Goal: Transaction & Acquisition: Download file/media

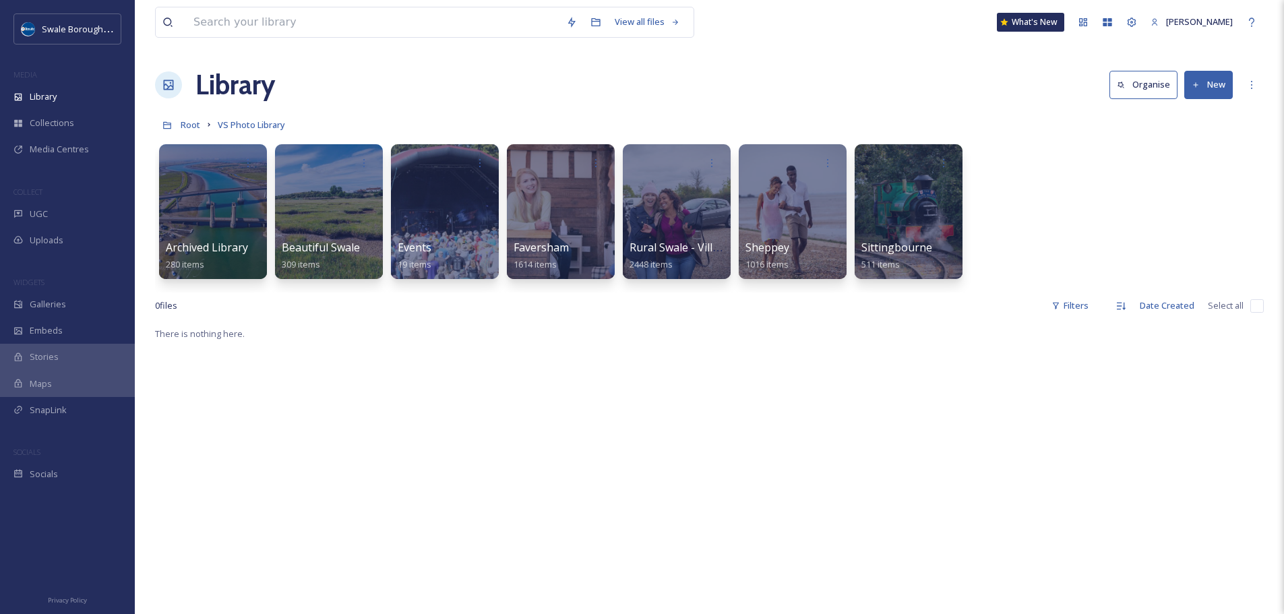
click at [243, 218] on div at bounding box center [213, 211] width 110 height 137
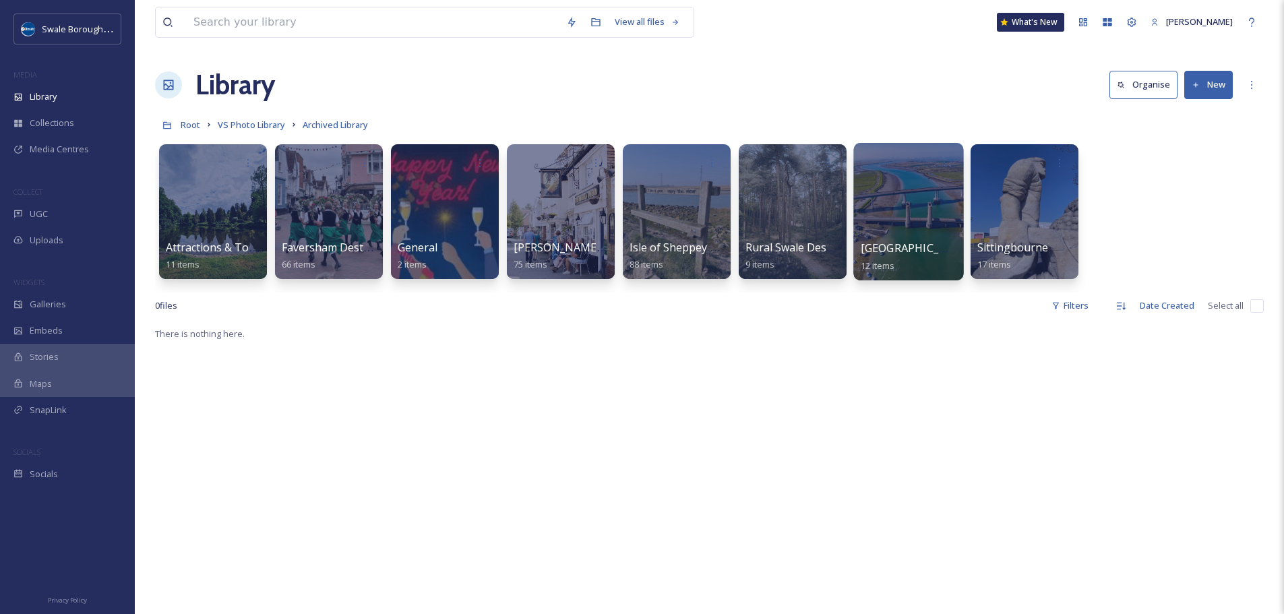
click at [907, 204] on div at bounding box center [908, 211] width 110 height 137
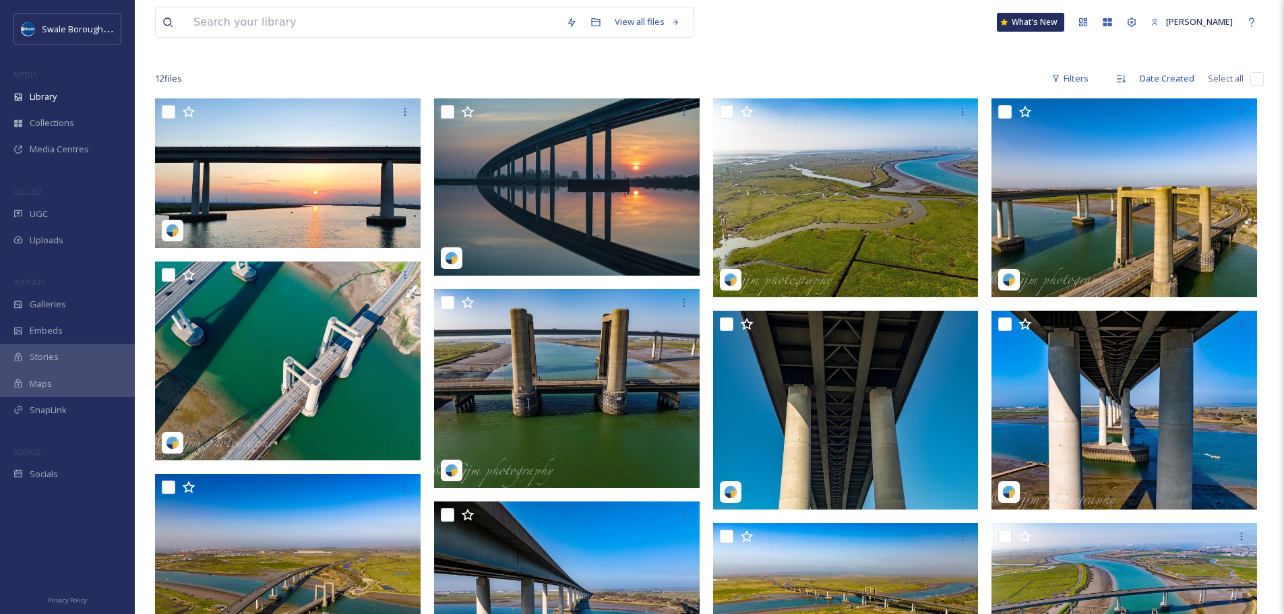
scroll to position [216, 0]
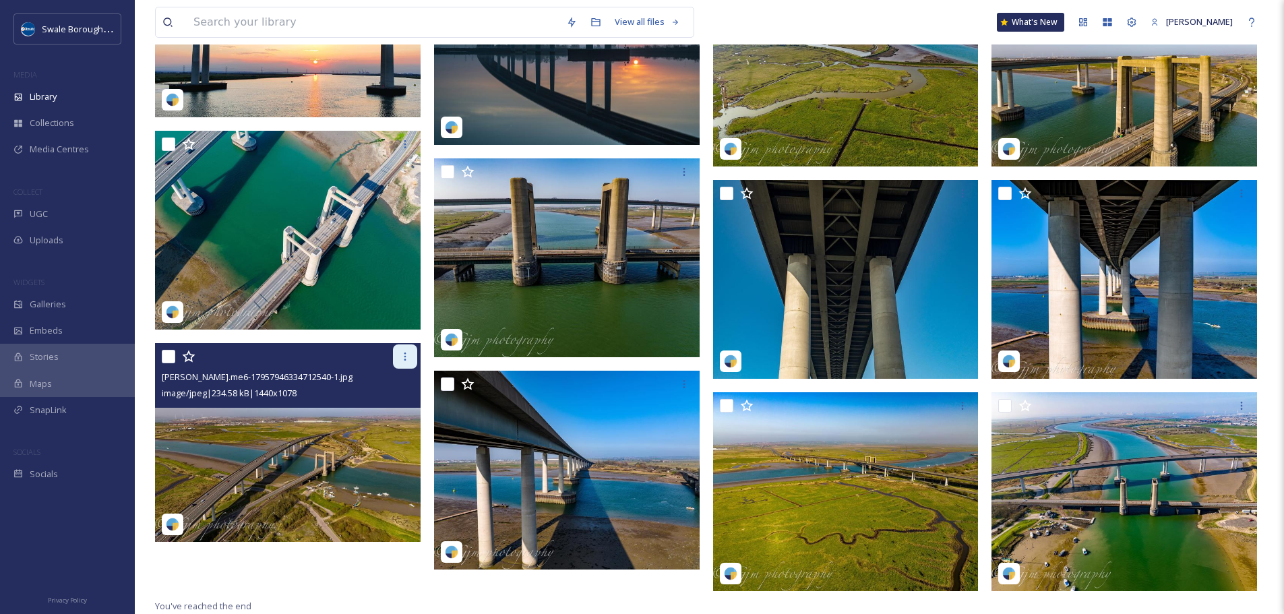
click at [400, 357] on icon at bounding box center [405, 356] width 11 height 11
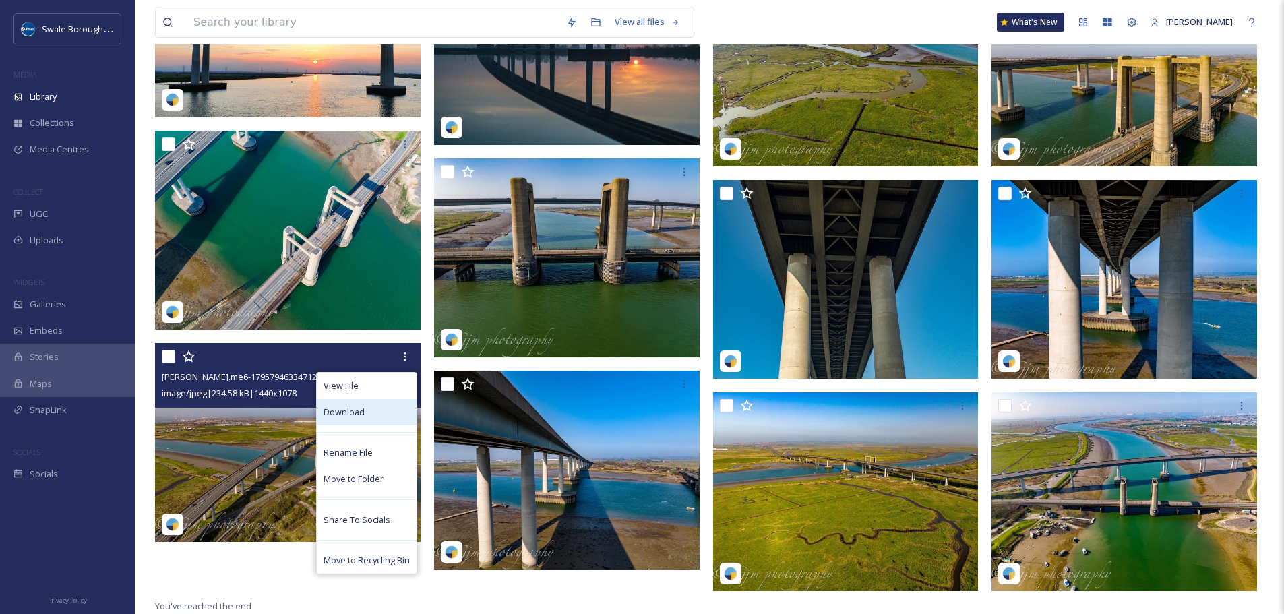
click at [375, 413] on div "Download" at bounding box center [367, 412] width 100 height 26
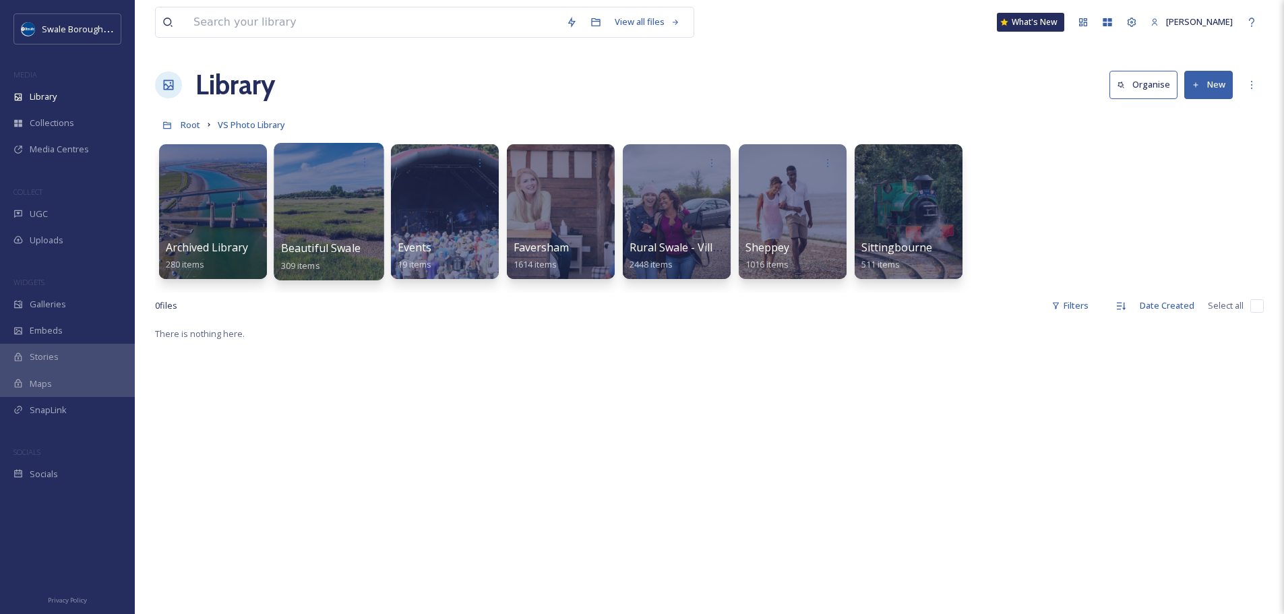
click at [322, 191] on div at bounding box center [329, 211] width 110 height 137
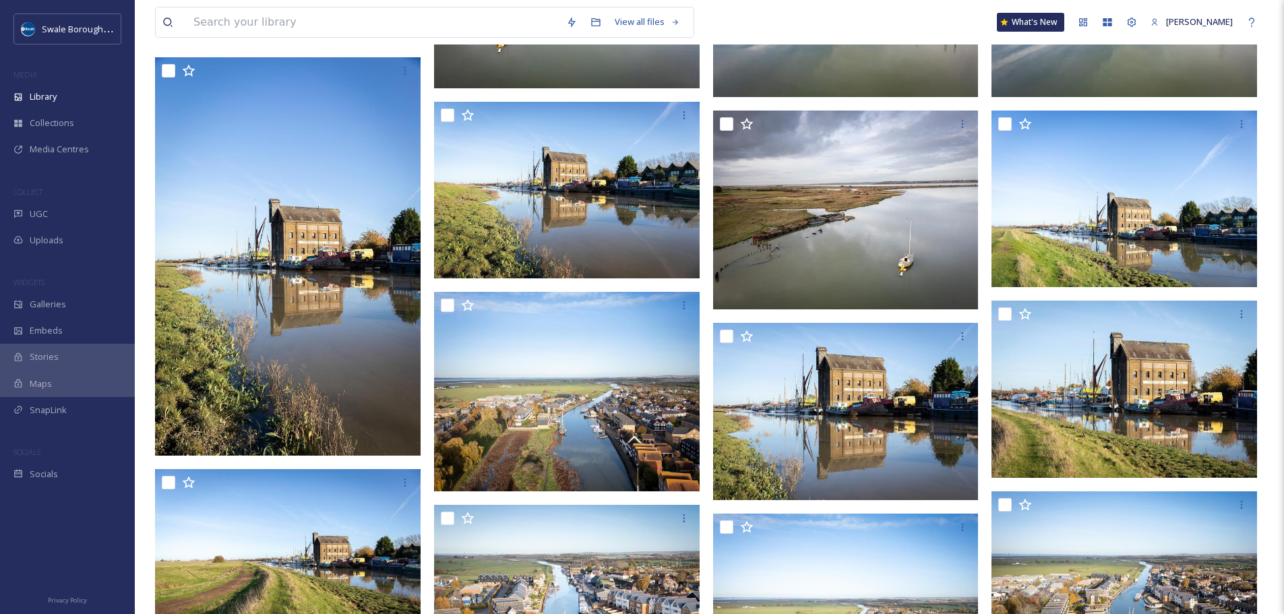
scroll to position [2825, 0]
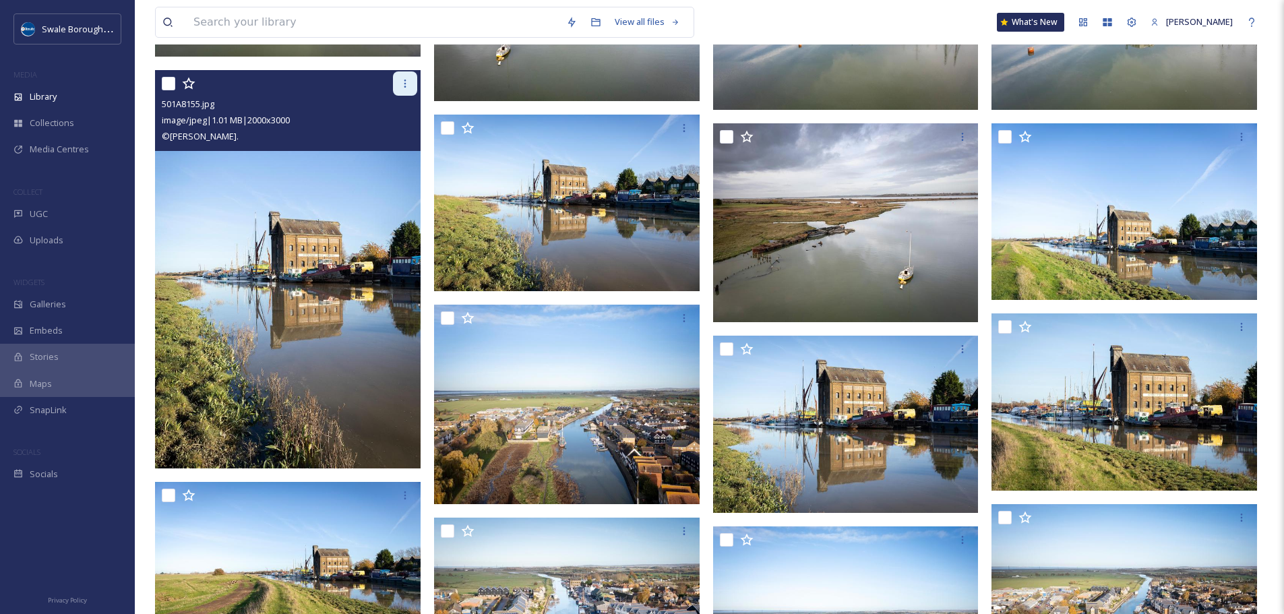
click at [406, 88] on icon at bounding box center [405, 83] width 11 height 11
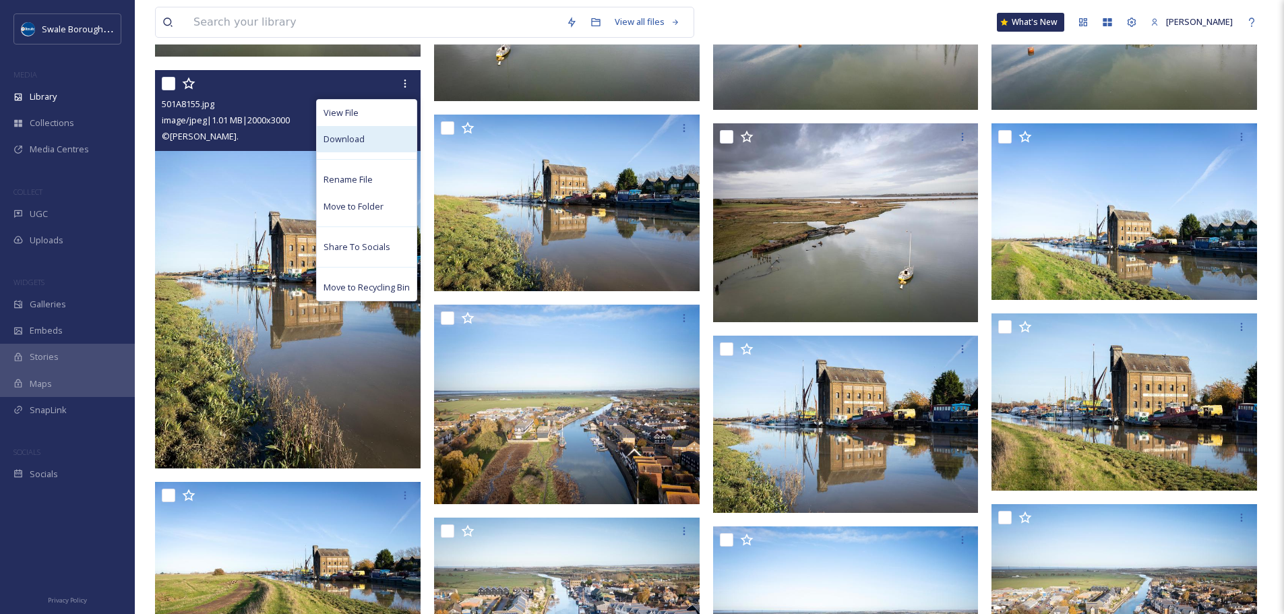
click at [371, 130] on div "Download" at bounding box center [367, 139] width 100 height 26
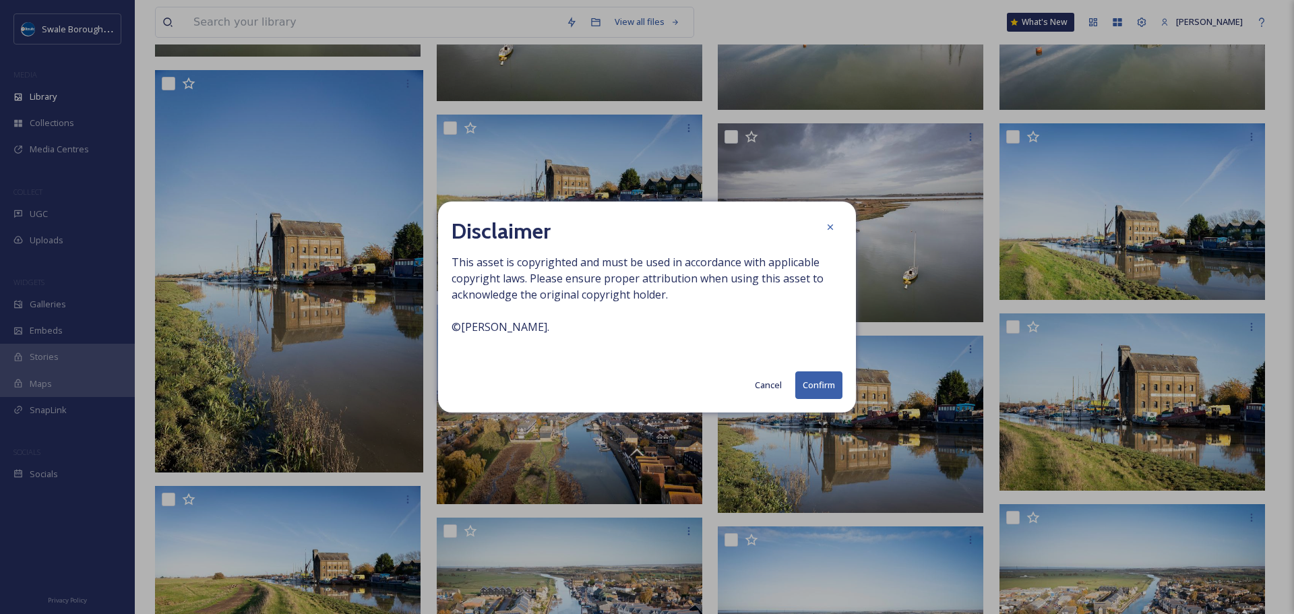
click at [803, 390] on button "Confirm" at bounding box center [818, 385] width 47 height 28
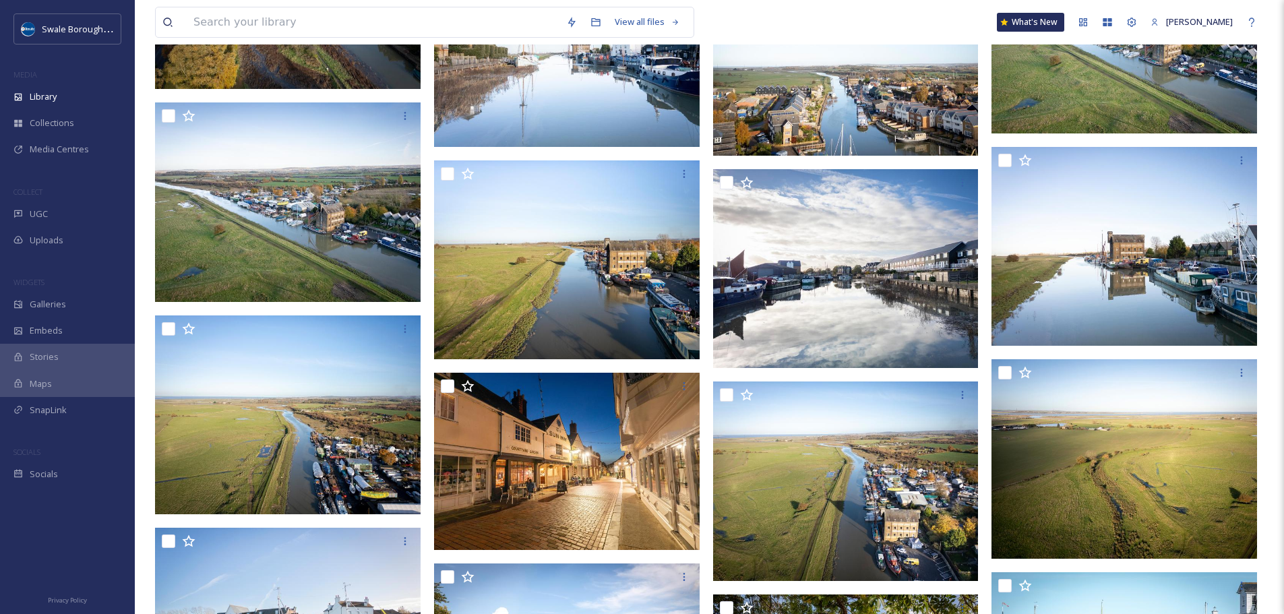
scroll to position [4438, 0]
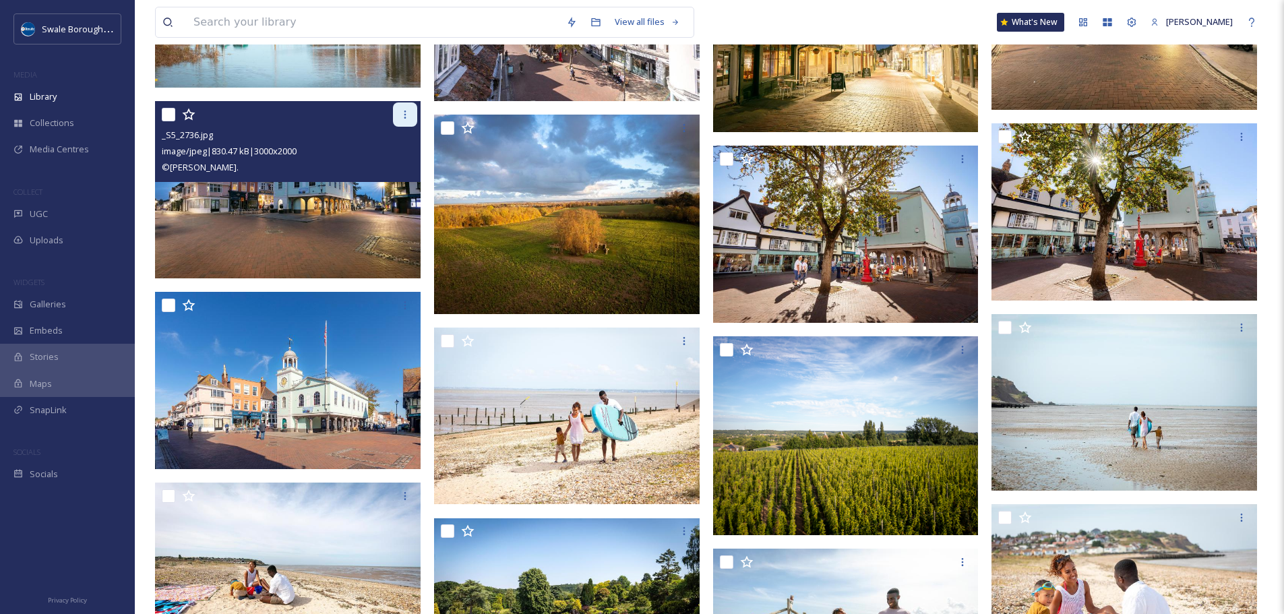
click at [400, 119] on icon at bounding box center [405, 114] width 11 height 11
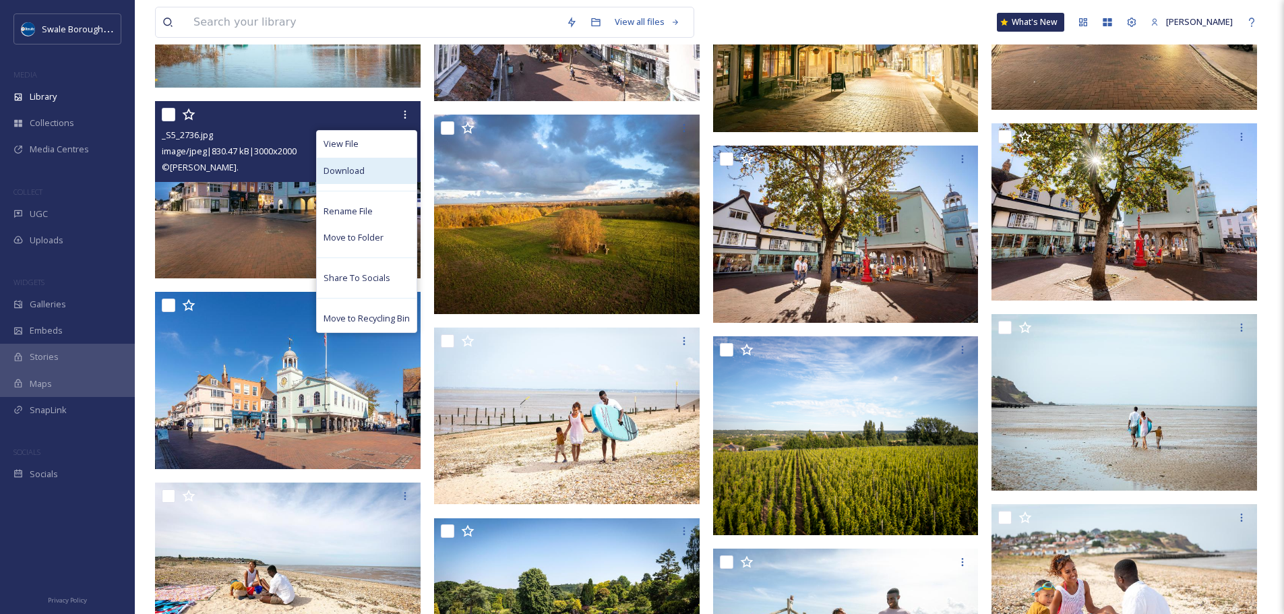
click at [361, 174] on span "Download" at bounding box center [344, 170] width 41 height 13
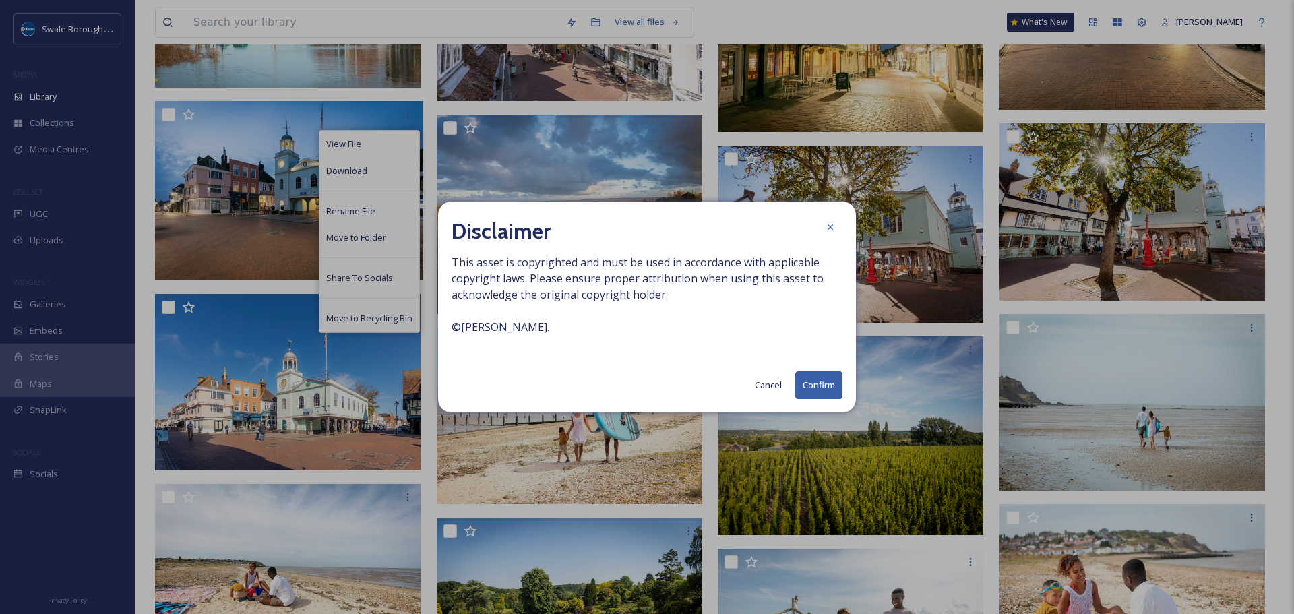
click at [824, 383] on button "Confirm" at bounding box center [818, 385] width 47 height 28
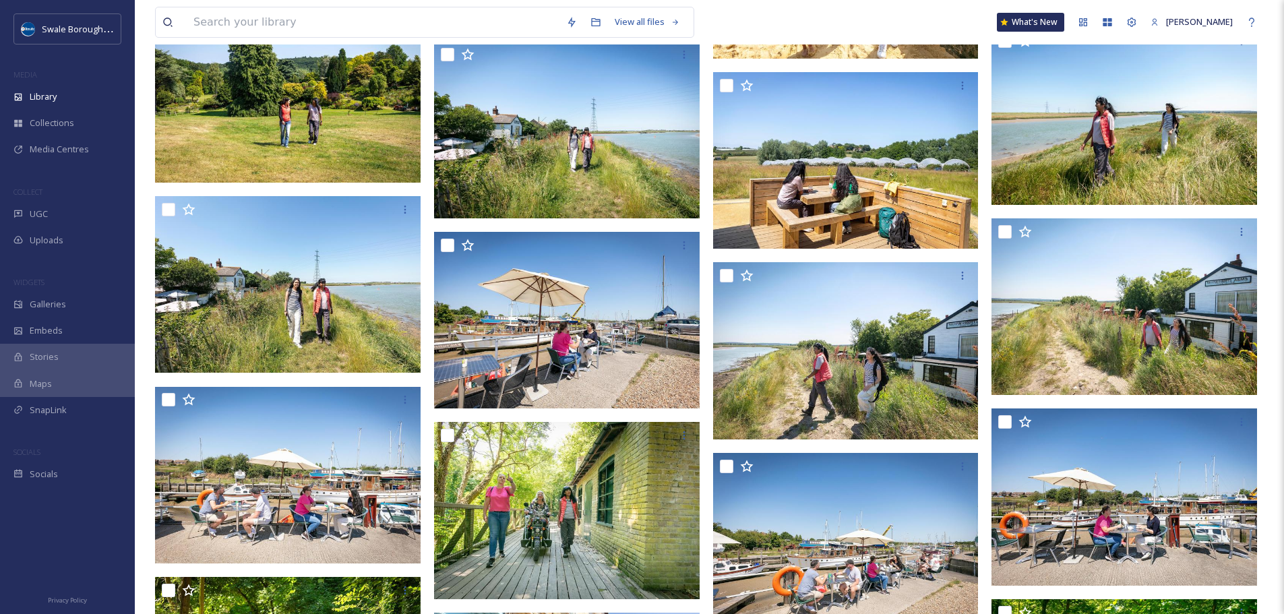
scroll to position [5087, 0]
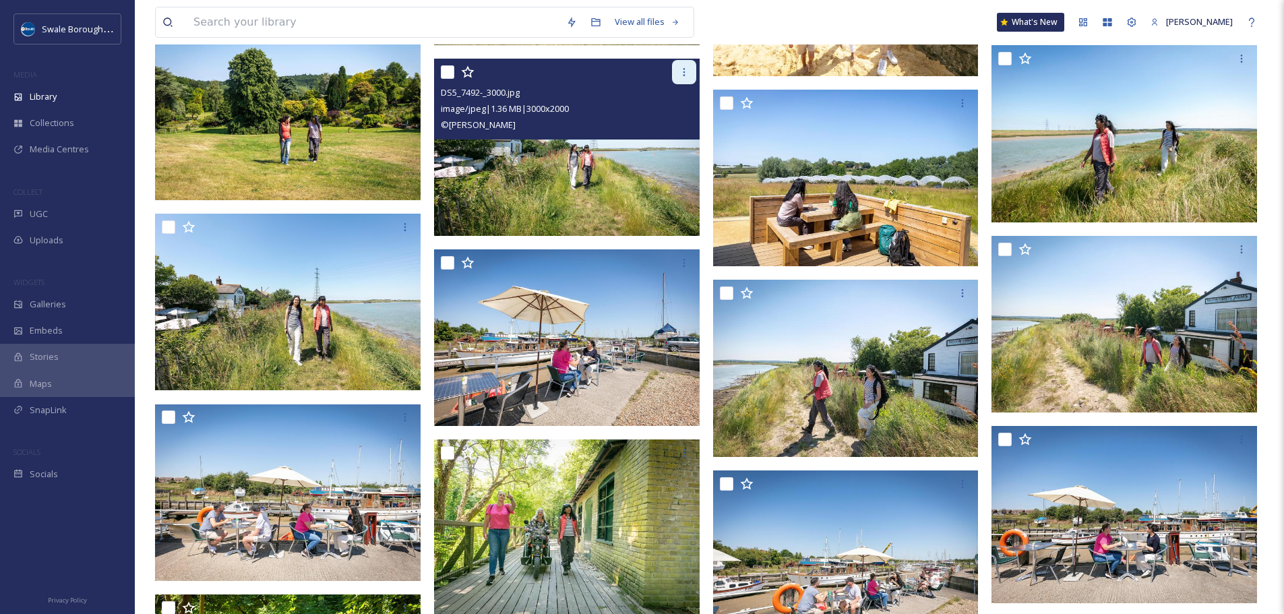
click at [687, 78] on icon at bounding box center [684, 72] width 11 height 11
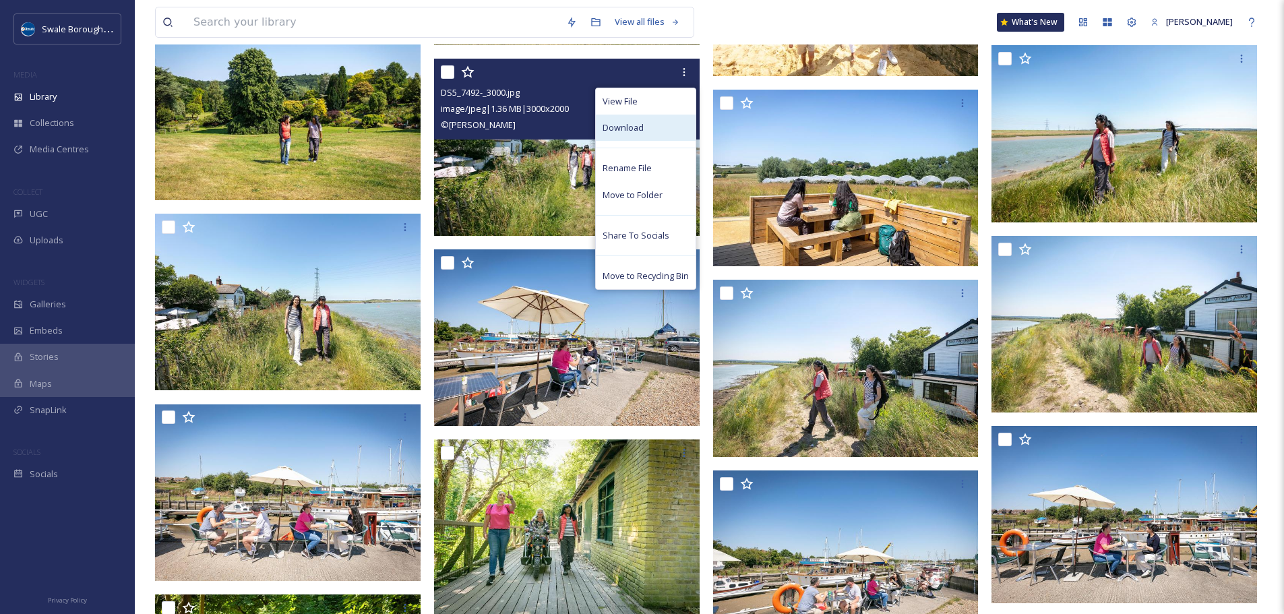
click at [660, 135] on div "Download" at bounding box center [646, 128] width 100 height 26
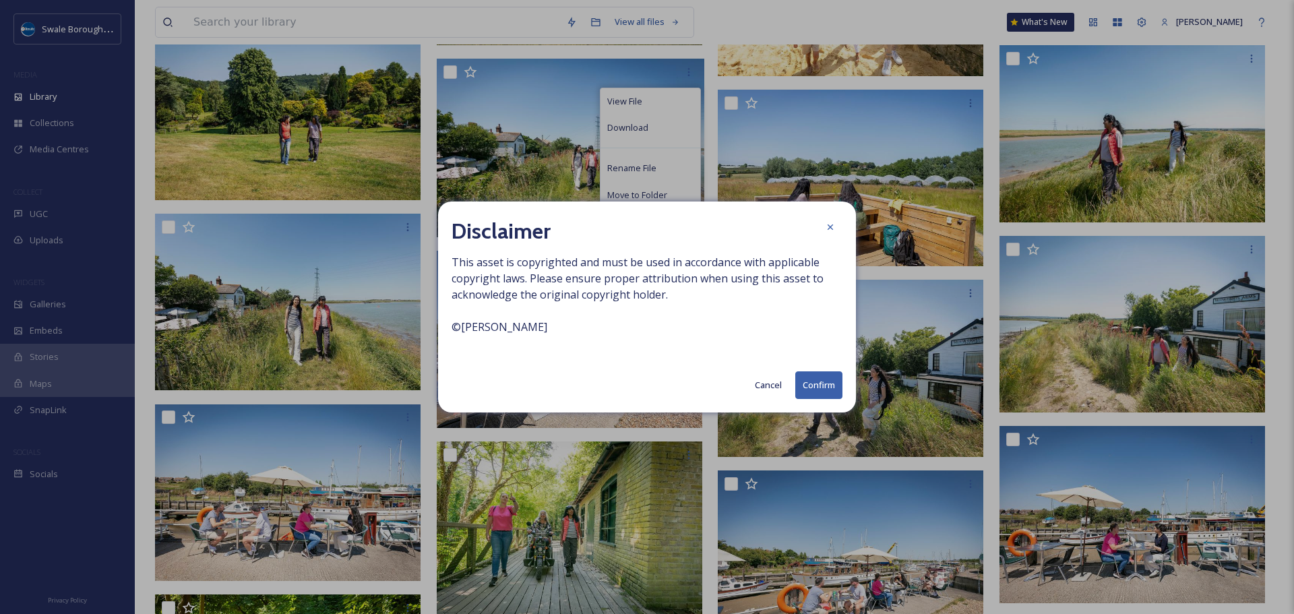
click at [824, 379] on button "Confirm" at bounding box center [818, 385] width 47 height 28
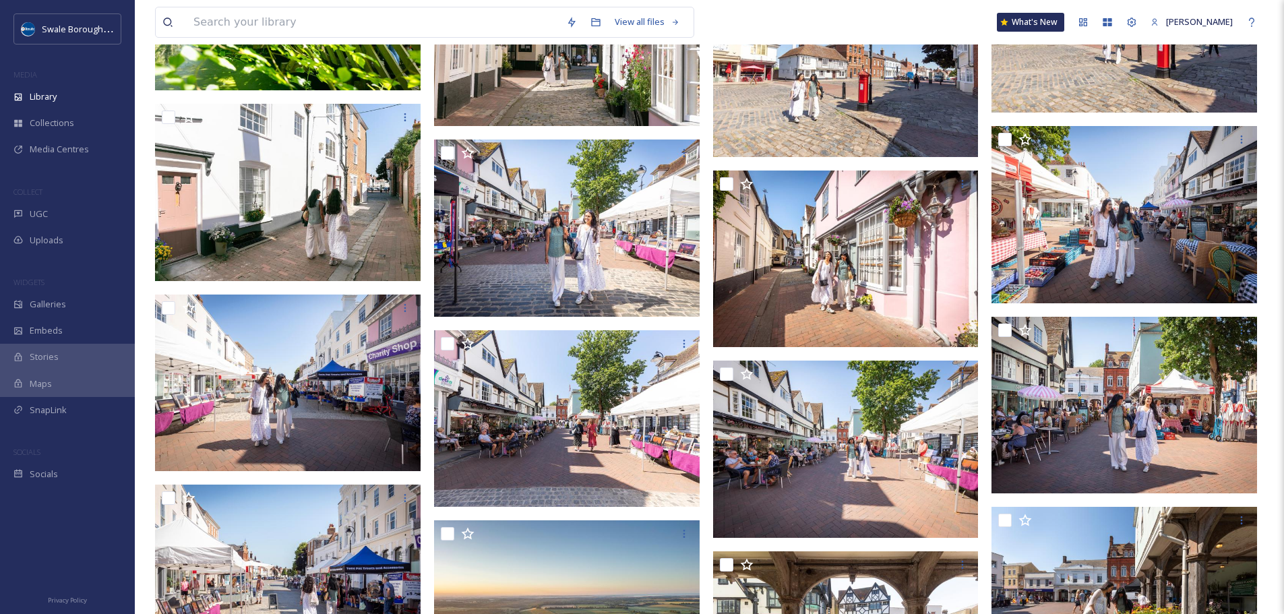
scroll to position [5995, 0]
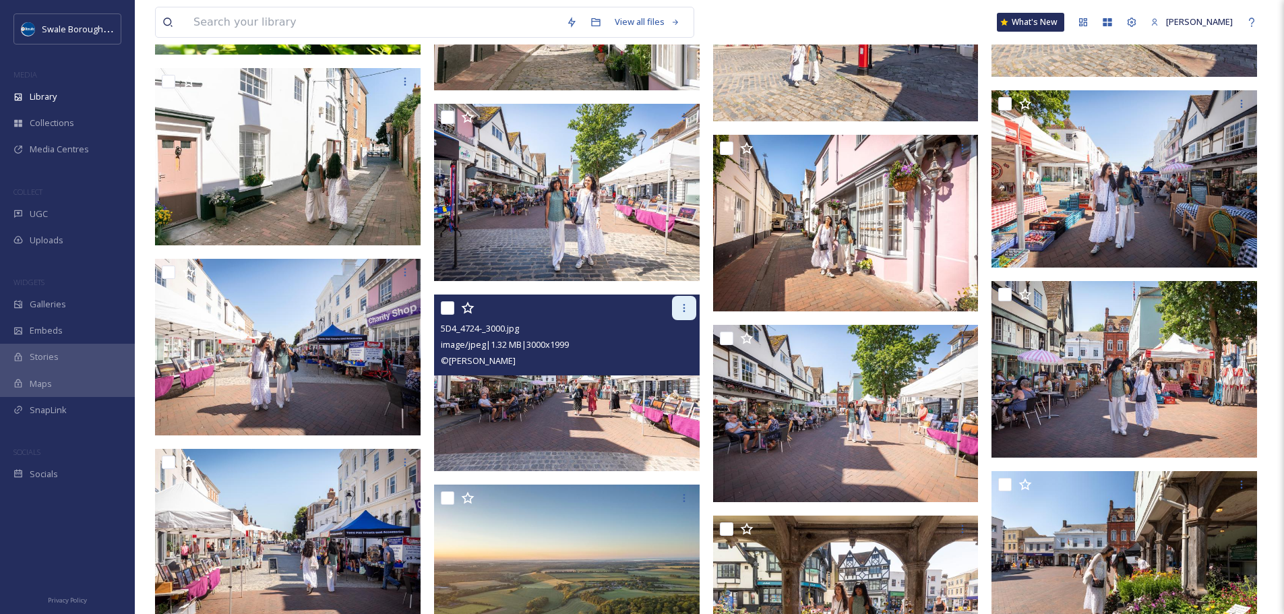
click at [683, 311] on icon at bounding box center [684, 308] width 11 height 11
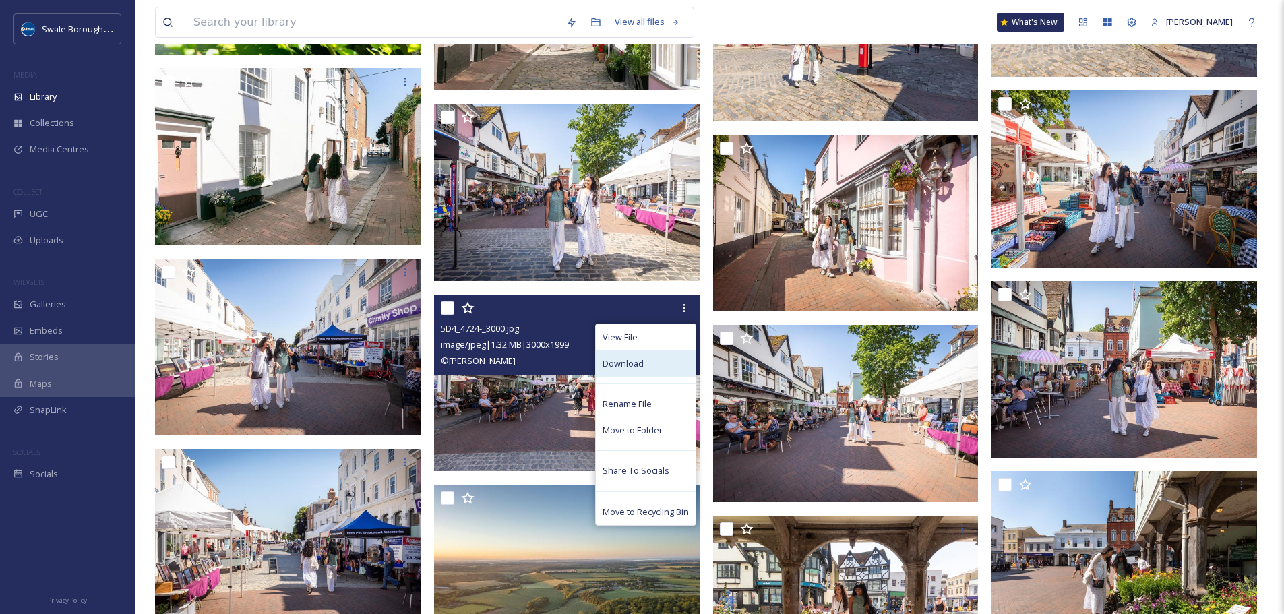
click at [637, 355] on div "Download" at bounding box center [646, 363] width 100 height 26
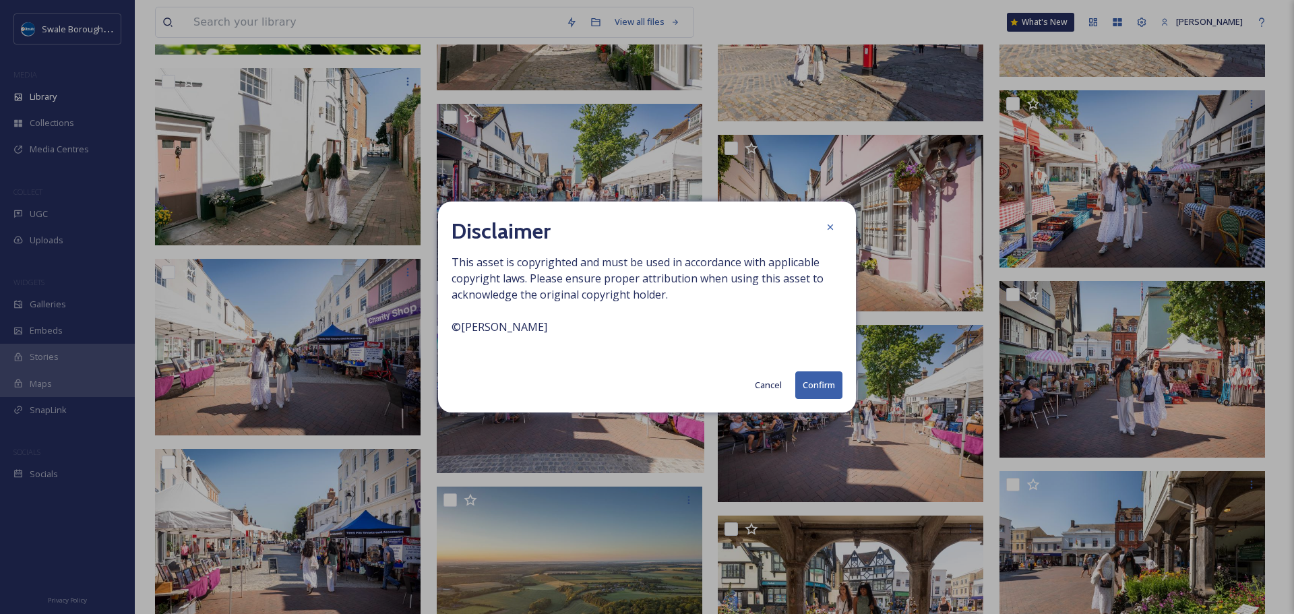
click at [828, 379] on button "Confirm" at bounding box center [818, 385] width 47 height 28
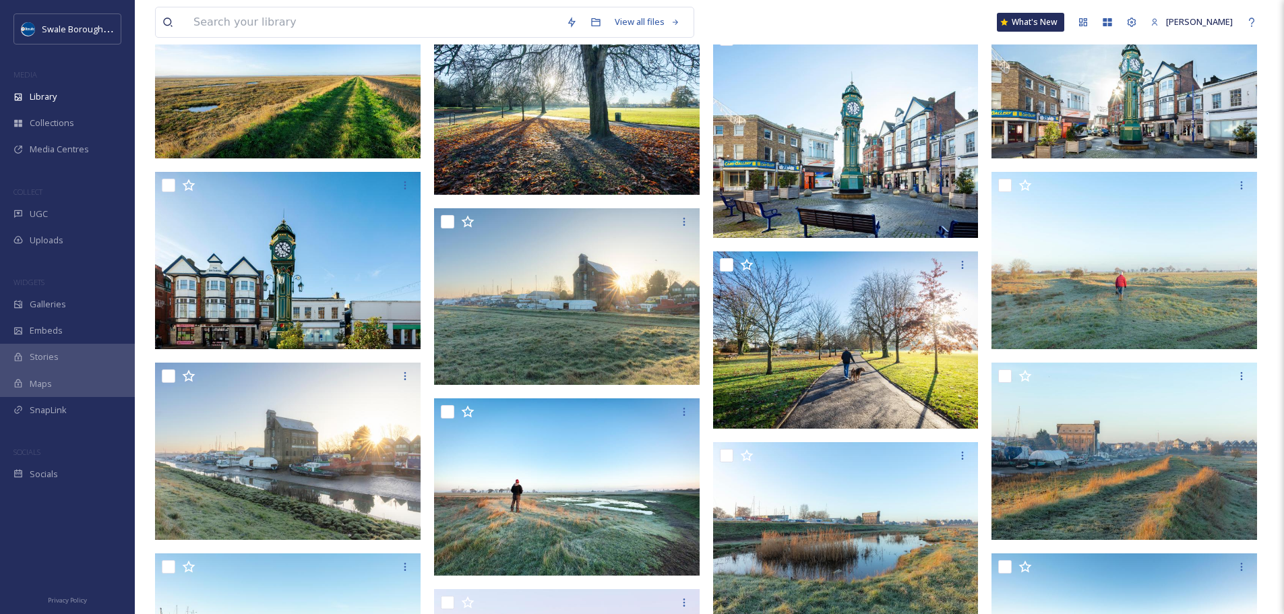
scroll to position [9625, 0]
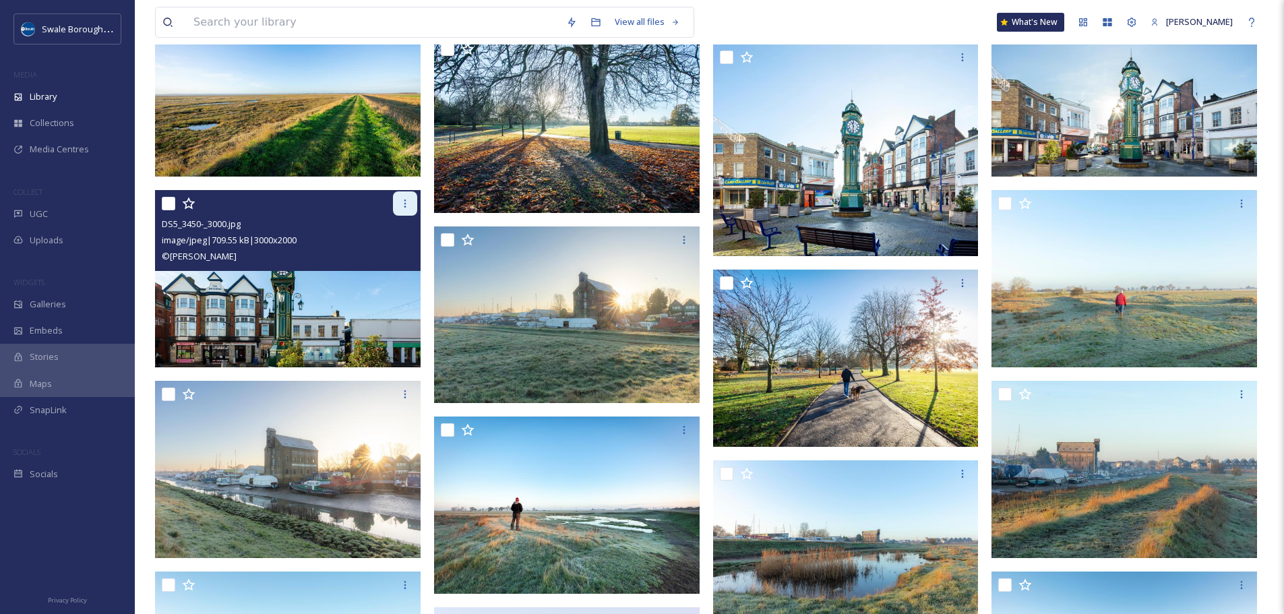
click at [405, 198] on icon at bounding box center [405, 203] width 11 height 11
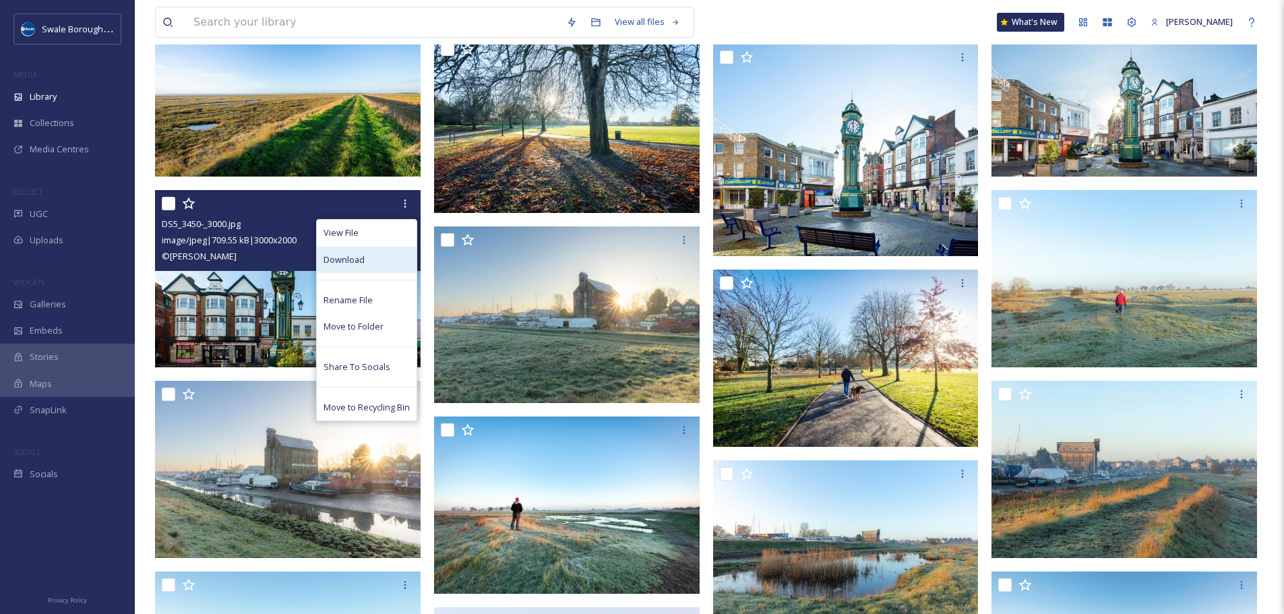
click at [369, 261] on div "Download" at bounding box center [367, 260] width 100 height 26
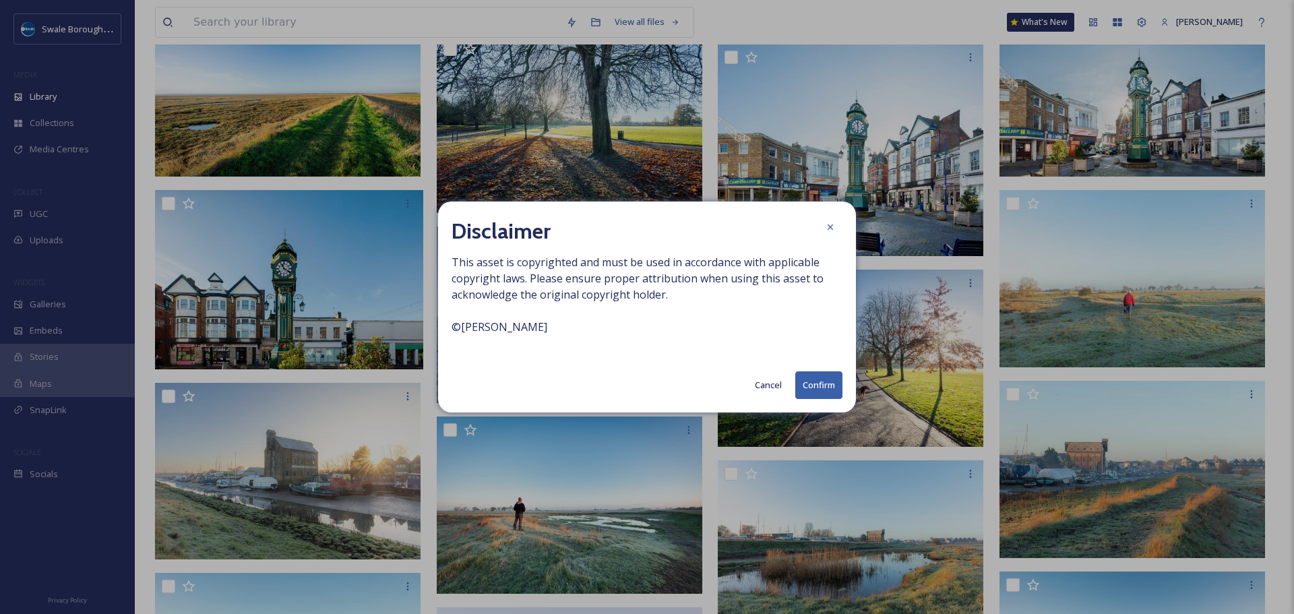
click at [826, 392] on button "Confirm" at bounding box center [818, 385] width 47 height 28
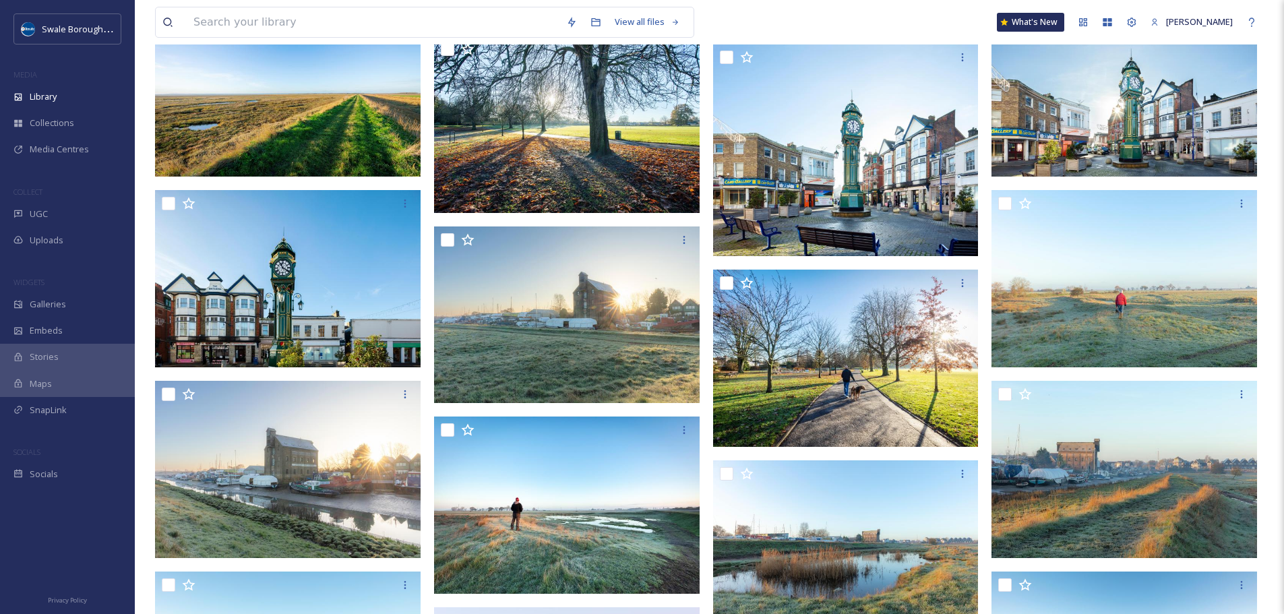
scroll to position [9643, 0]
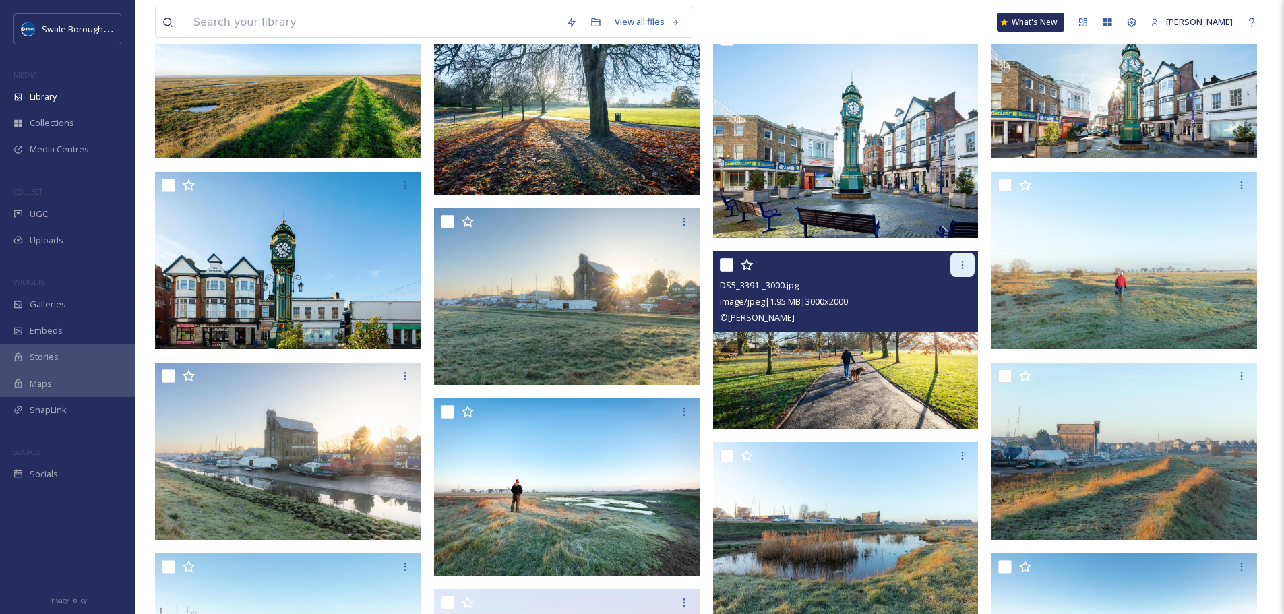
click at [962, 260] on icon at bounding box center [962, 264] width 11 height 11
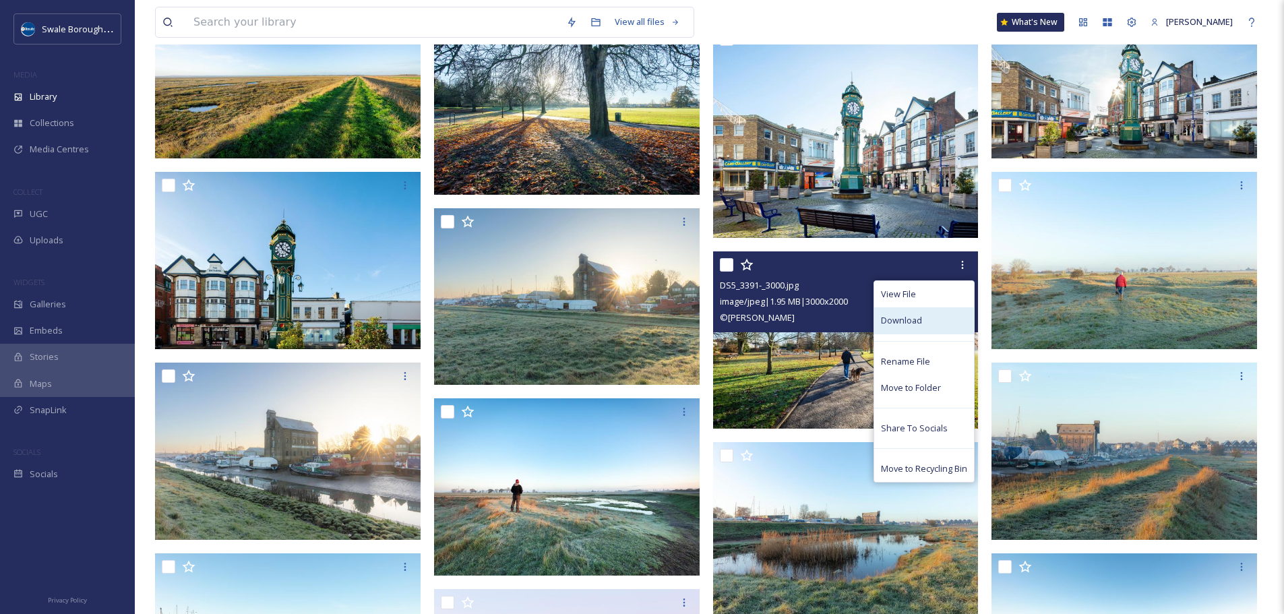
click at [940, 309] on div "Download" at bounding box center [924, 320] width 100 height 26
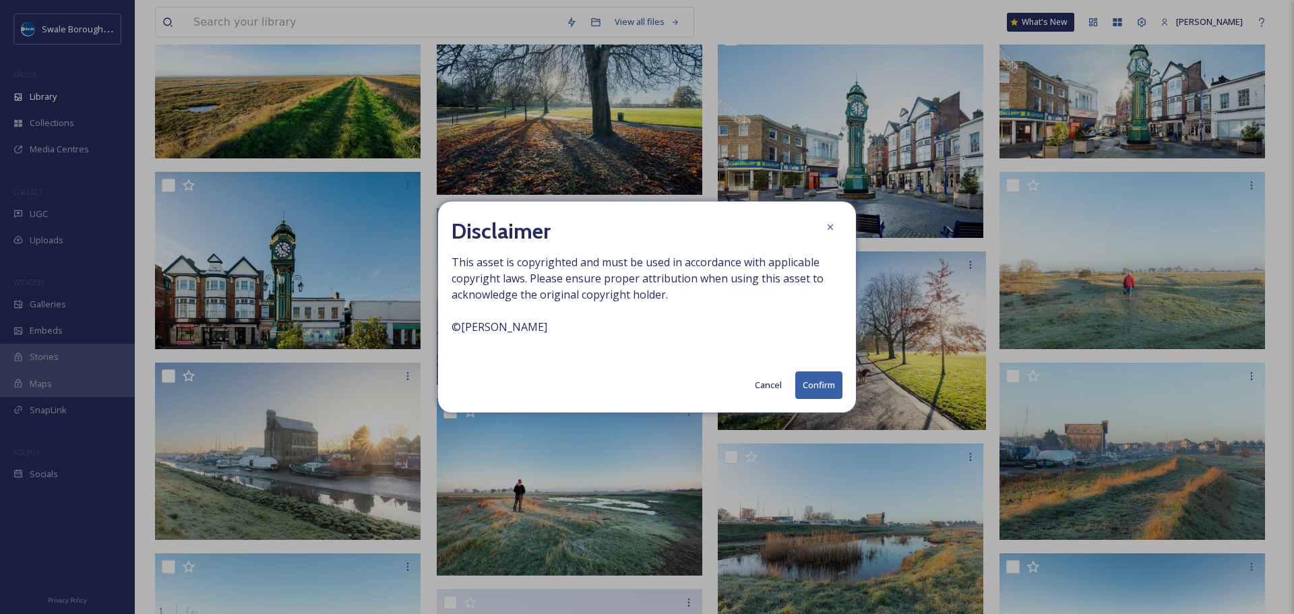
click at [809, 379] on button "Confirm" at bounding box center [818, 385] width 47 height 28
